Goal: Information Seeking & Learning: Learn about a topic

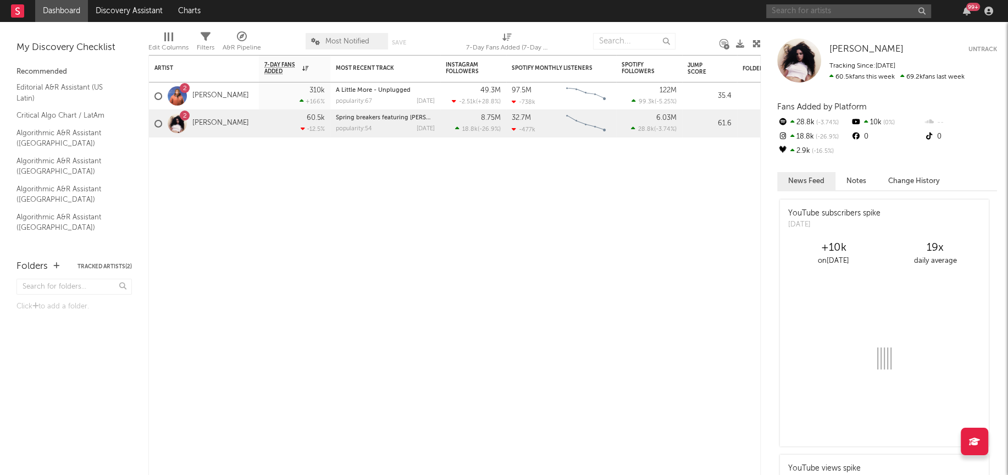
click at [836, 8] on input "text" at bounding box center [848, 11] width 165 height 14
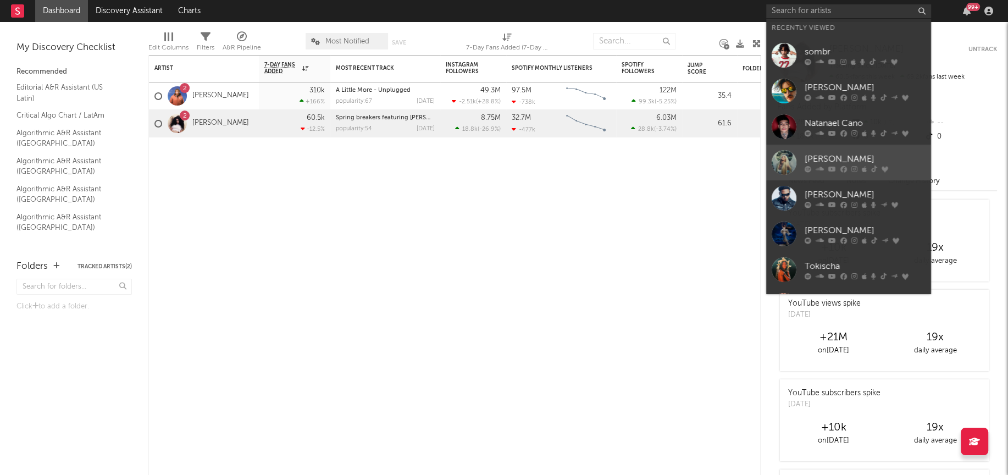
click at [787, 153] on div at bounding box center [784, 162] width 25 height 25
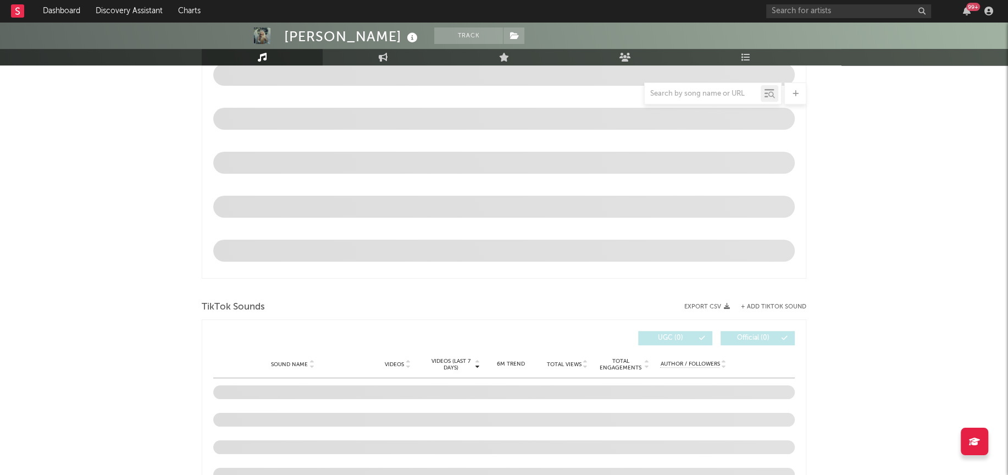
select select "6m"
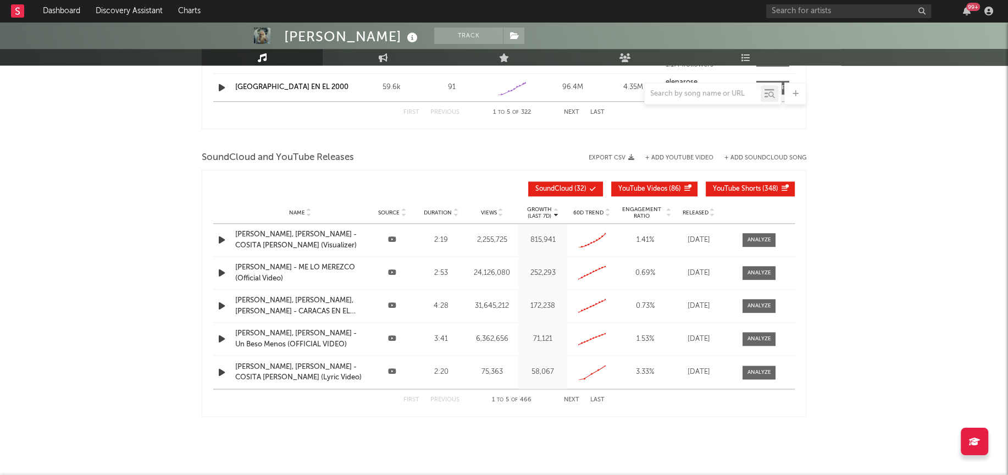
scroll to position [665, 0]
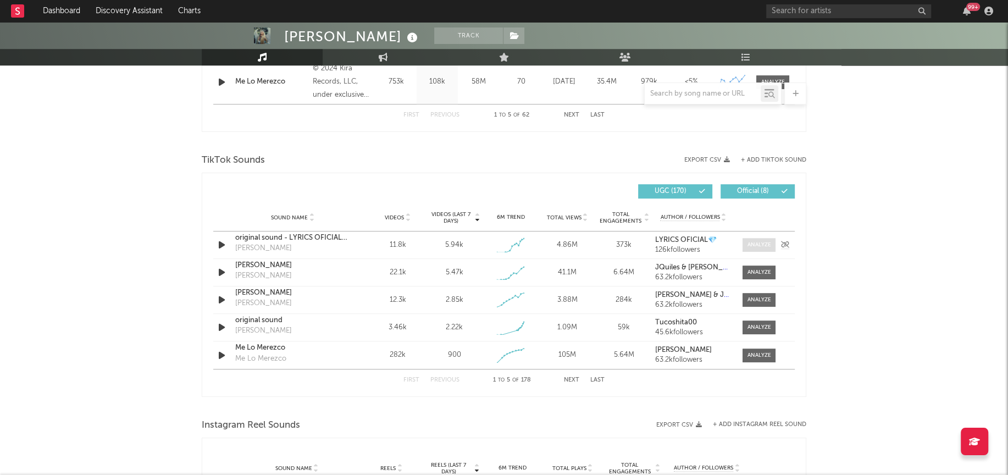
click at [767, 241] on div at bounding box center [760, 245] width 24 height 8
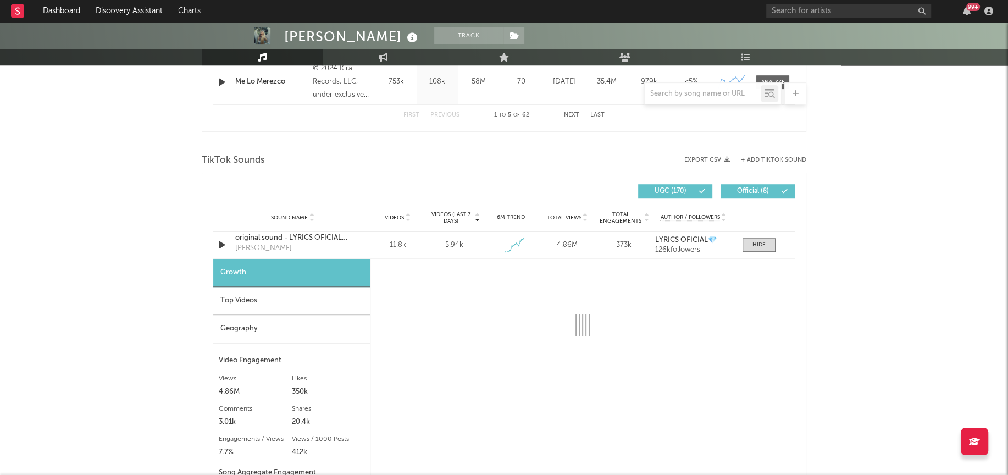
select select "1w"
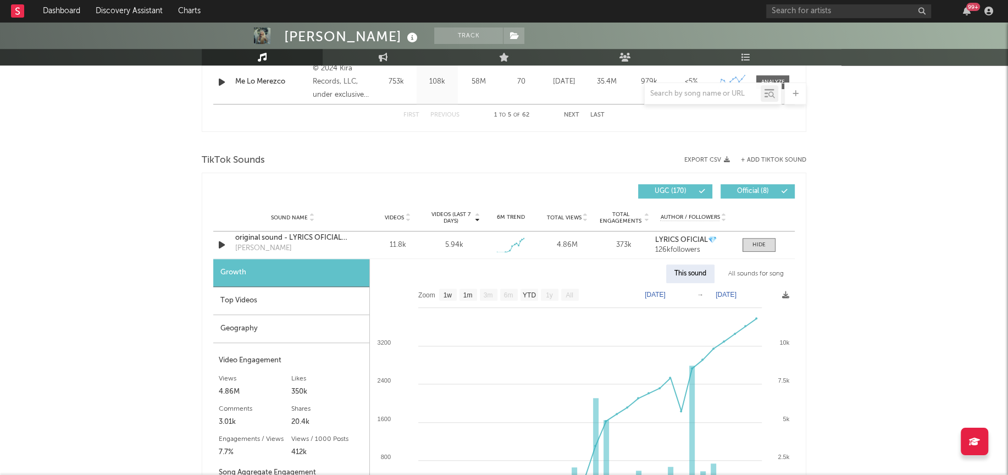
click at [755, 278] on div "All sounds for song" at bounding box center [756, 273] width 72 height 19
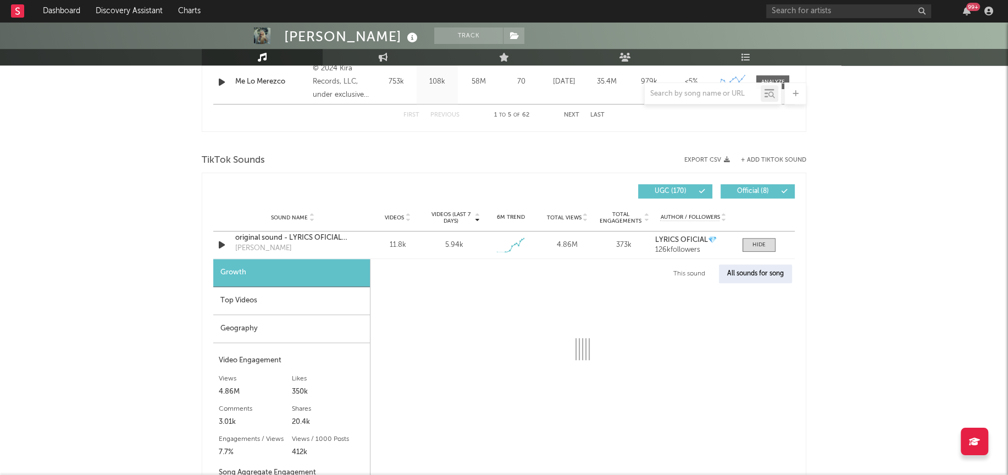
select select "1w"
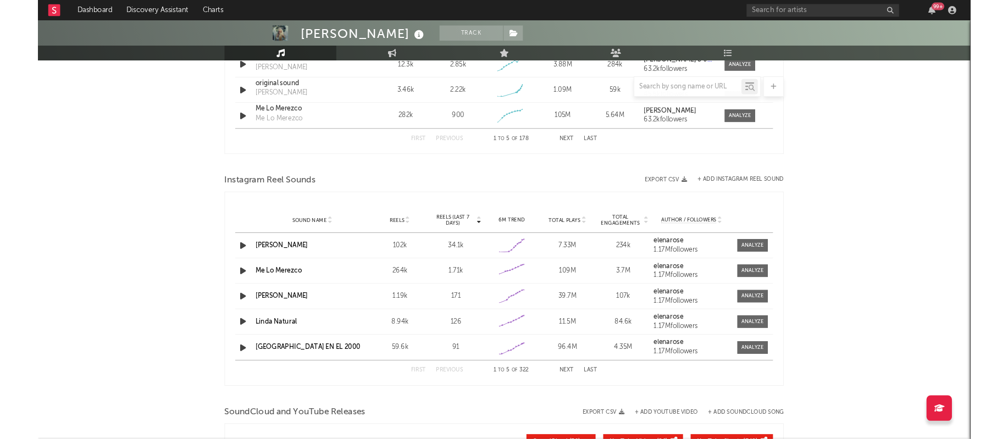
scroll to position [1200, 0]
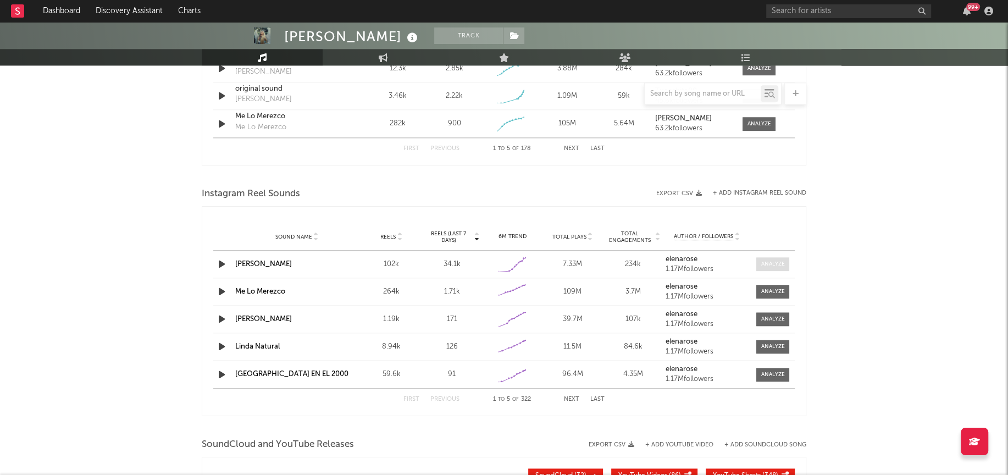
click at [778, 260] on div at bounding box center [773, 264] width 24 height 8
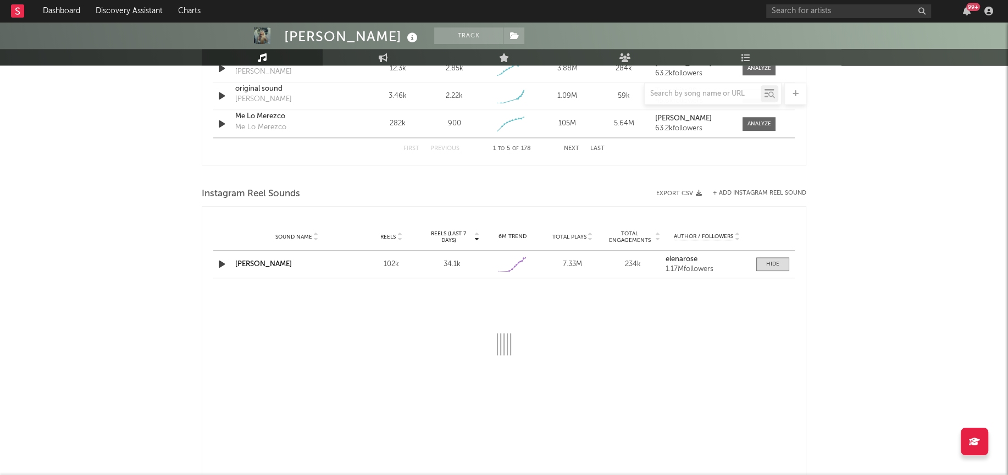
select select "1w"
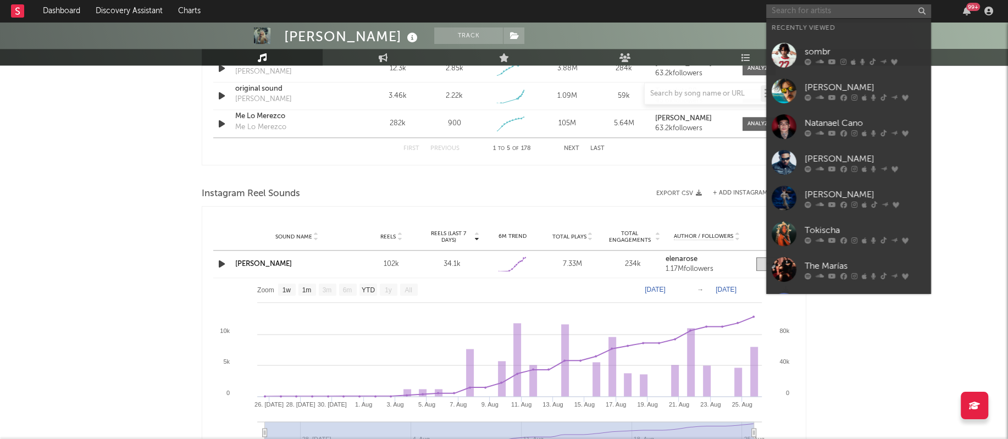
click at [872, 12] on input "text" at bounding box center [848, 11] width 165 height 14
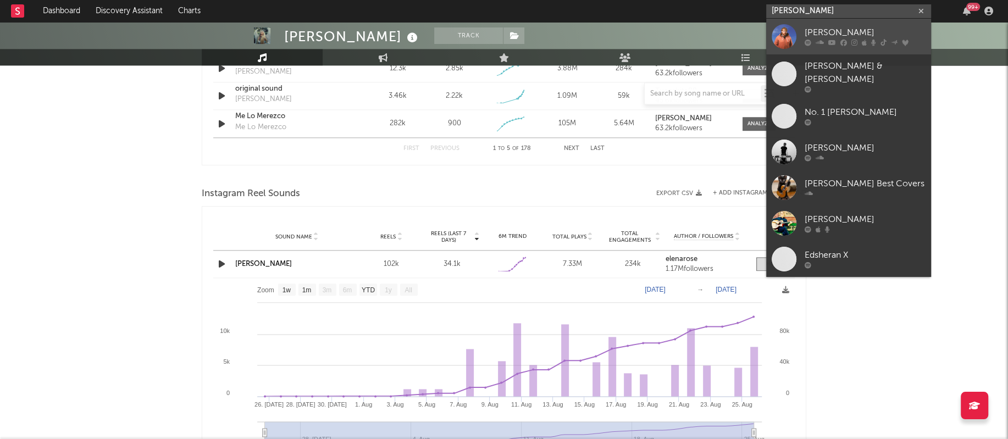
type input "[PERSON_NAME]"
click at [785, 40] on div at bounding box center [784, 36] width 25 height 25
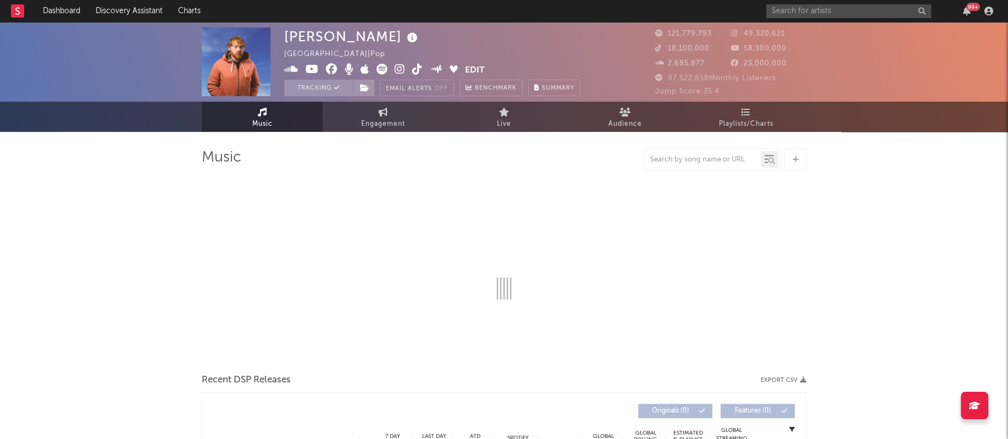
select select "6m"
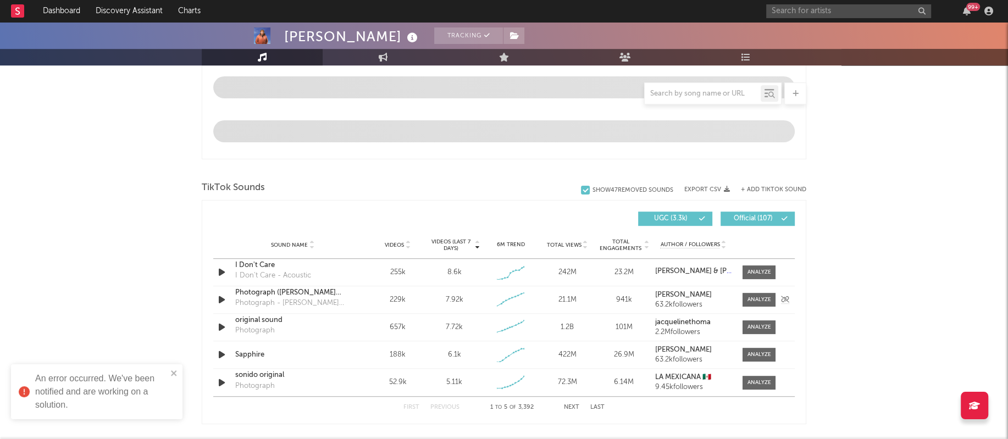
scroll to position [629, 0]
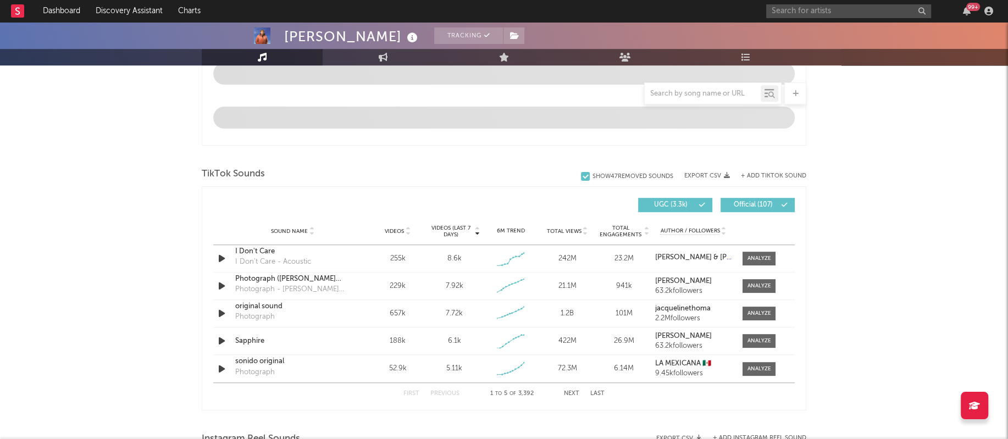
click at [572, 391] on button "Next" at bounding box center [571, 394] width 15 height 6
click at [764, 255] on div at bounding box center [760, 259] width 24 height 8
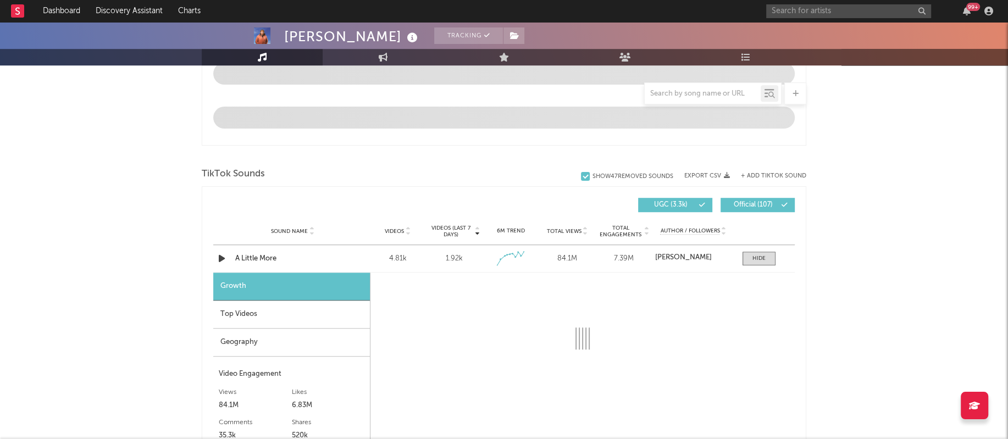
select select "1w"
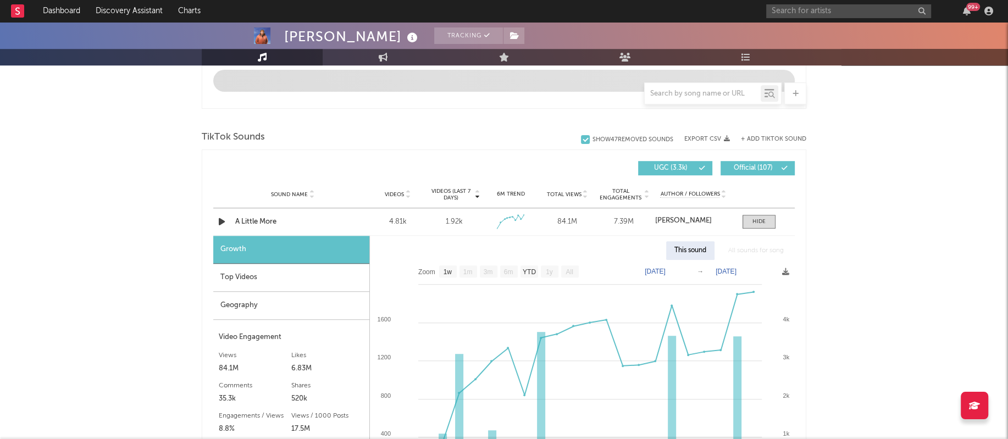
scroll to position [667, 0]
click at [270, 278] on div "Top Videos" at bounding box center [291, 277] width 156 height 28
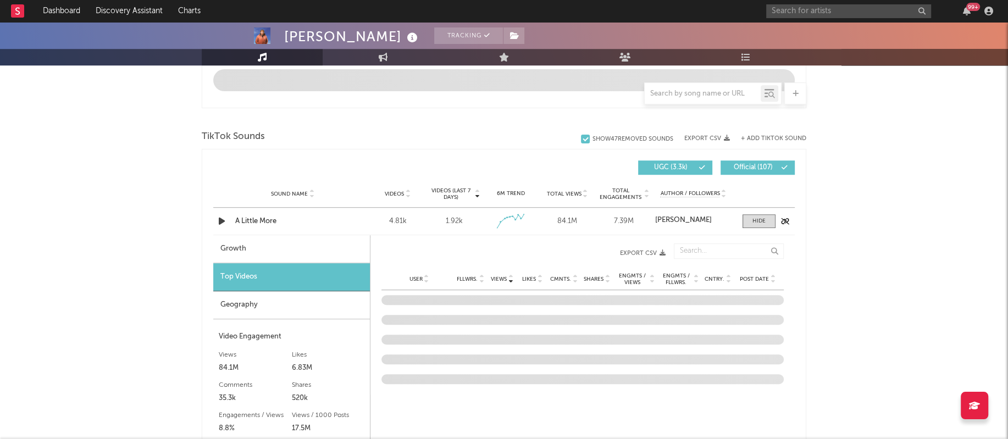
click at [268, 228] on div "Sound Name A Little More Videos 4.81k Videos (last 7 days) 1.92k Weekly Growth …" at bounding box center [504, 221] width 582 height 27
click at [266, 223] on div "A Little More" at bounding box center [292, 221] width 115 height 11
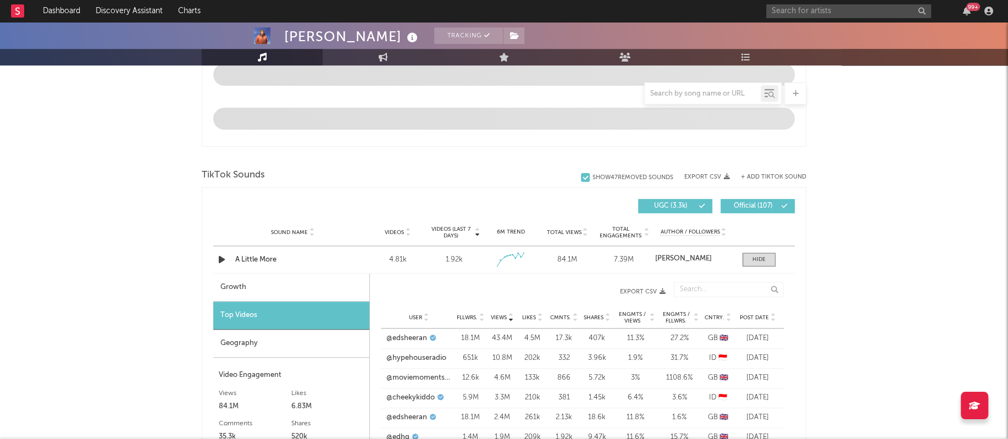
scroll to position [627, 0]
